Goal: Book appointment/travel/reservation

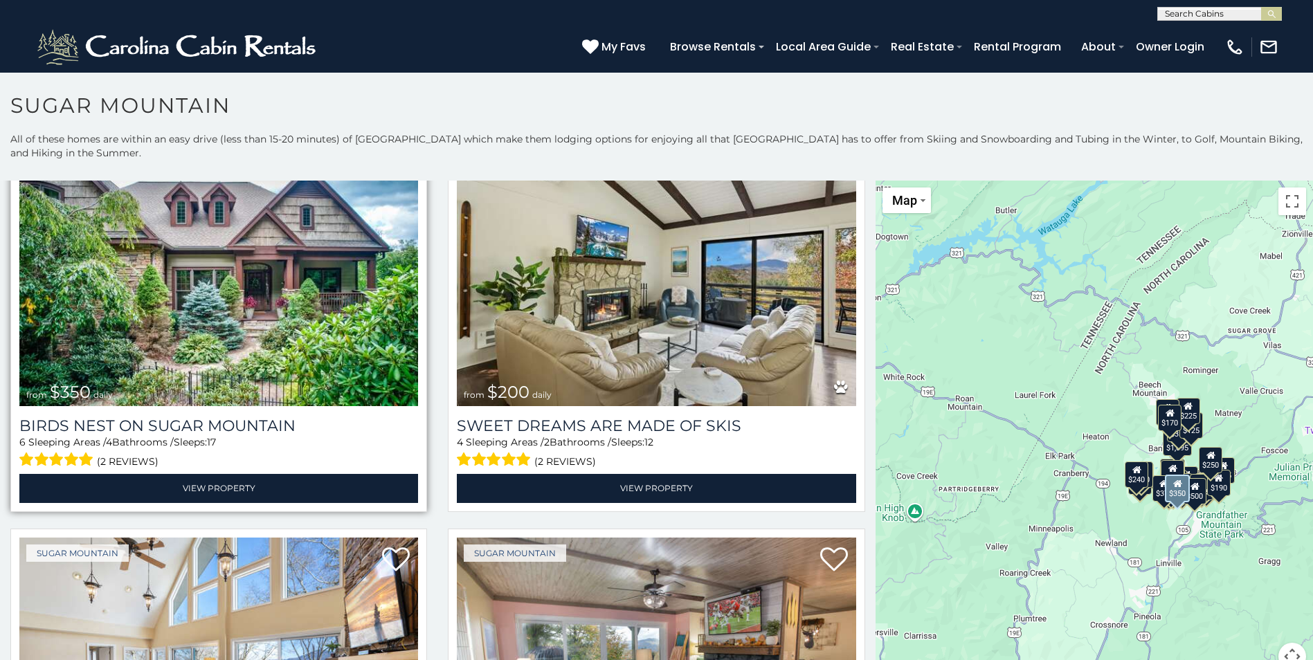
scroll to position [484, 0]
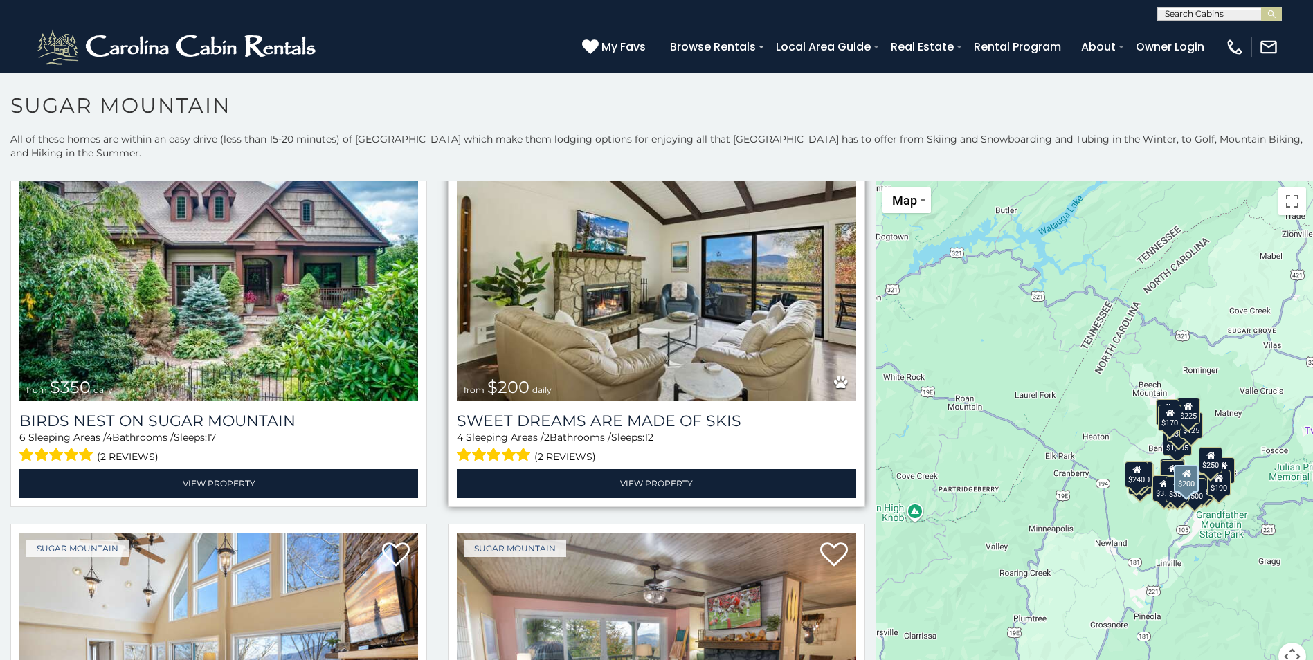
click at [692, 365] on img at bounding box center [656, 267] width 399 height 267
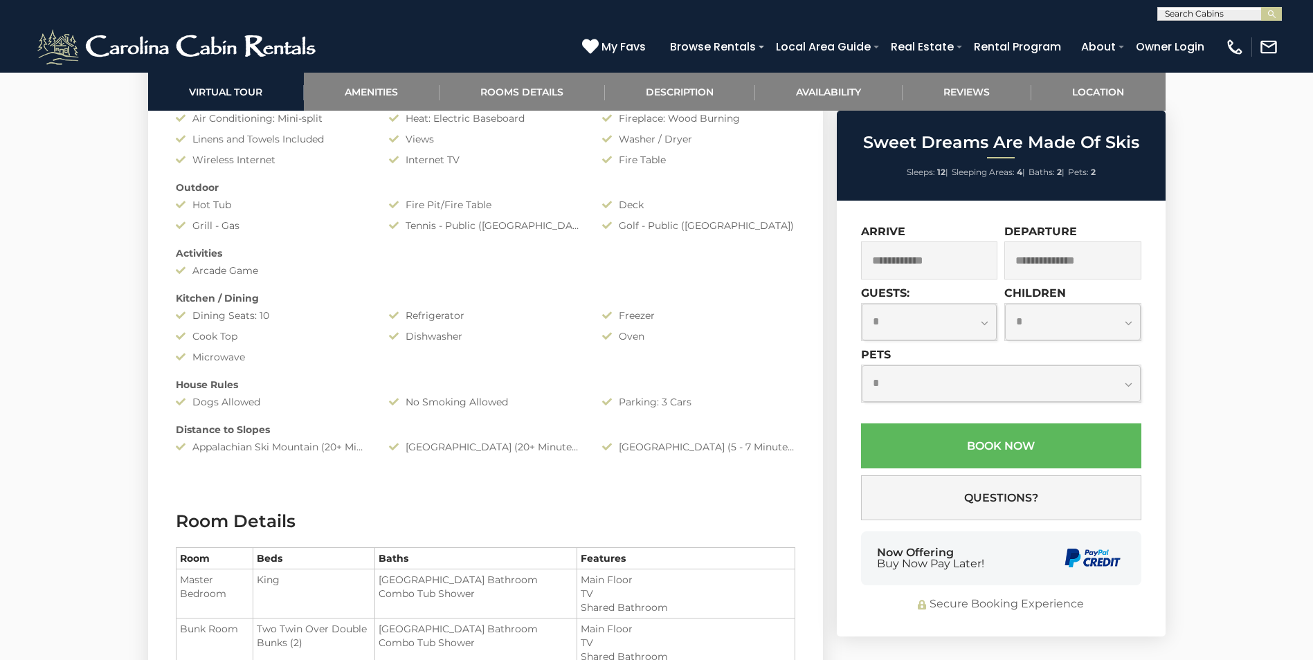
scroll to position [1315, 0]
